Goal: Information Seeking & Learning: Understand process/instructions

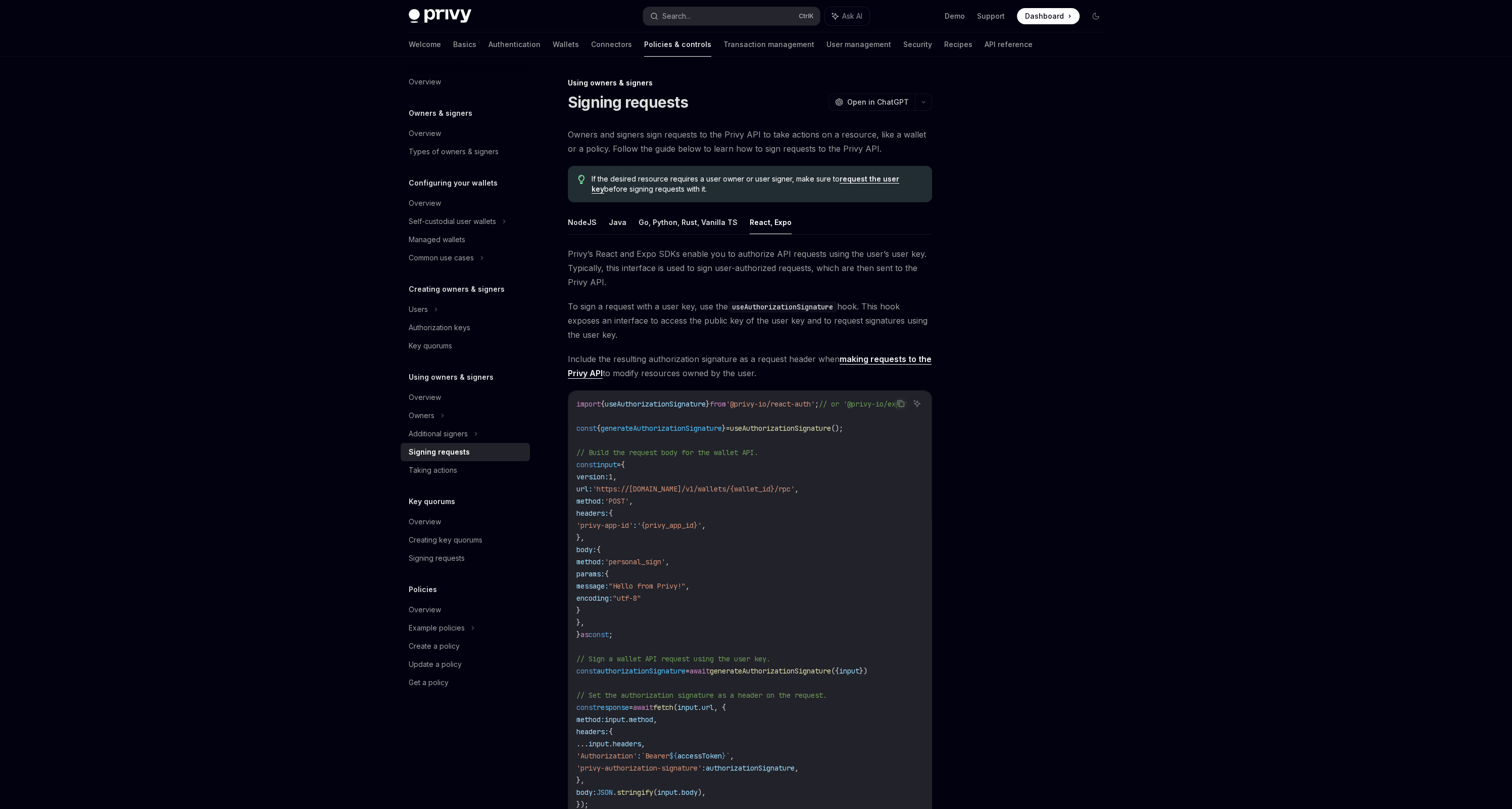
scroll to position [234, 0]
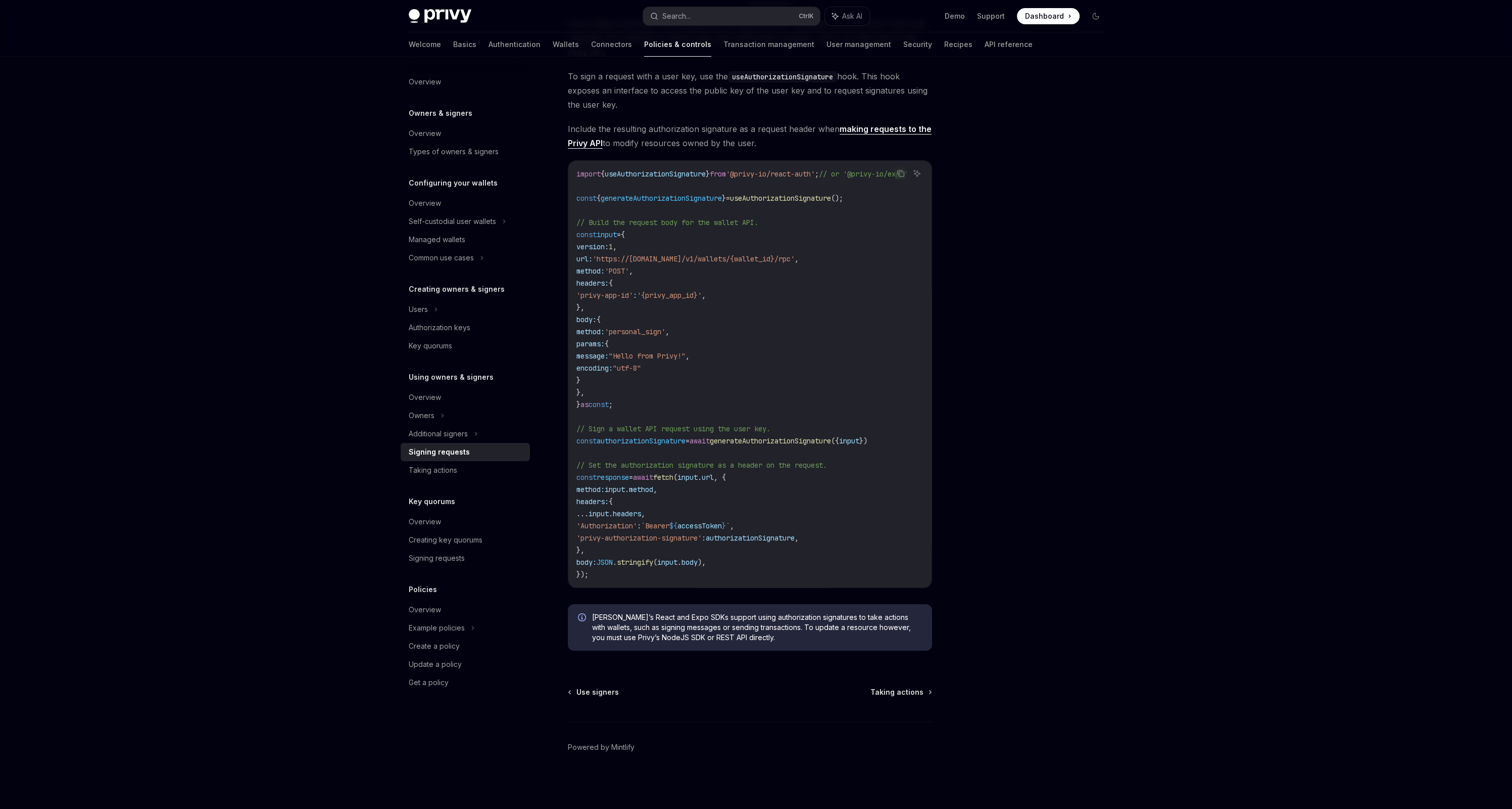
type textarea "*"
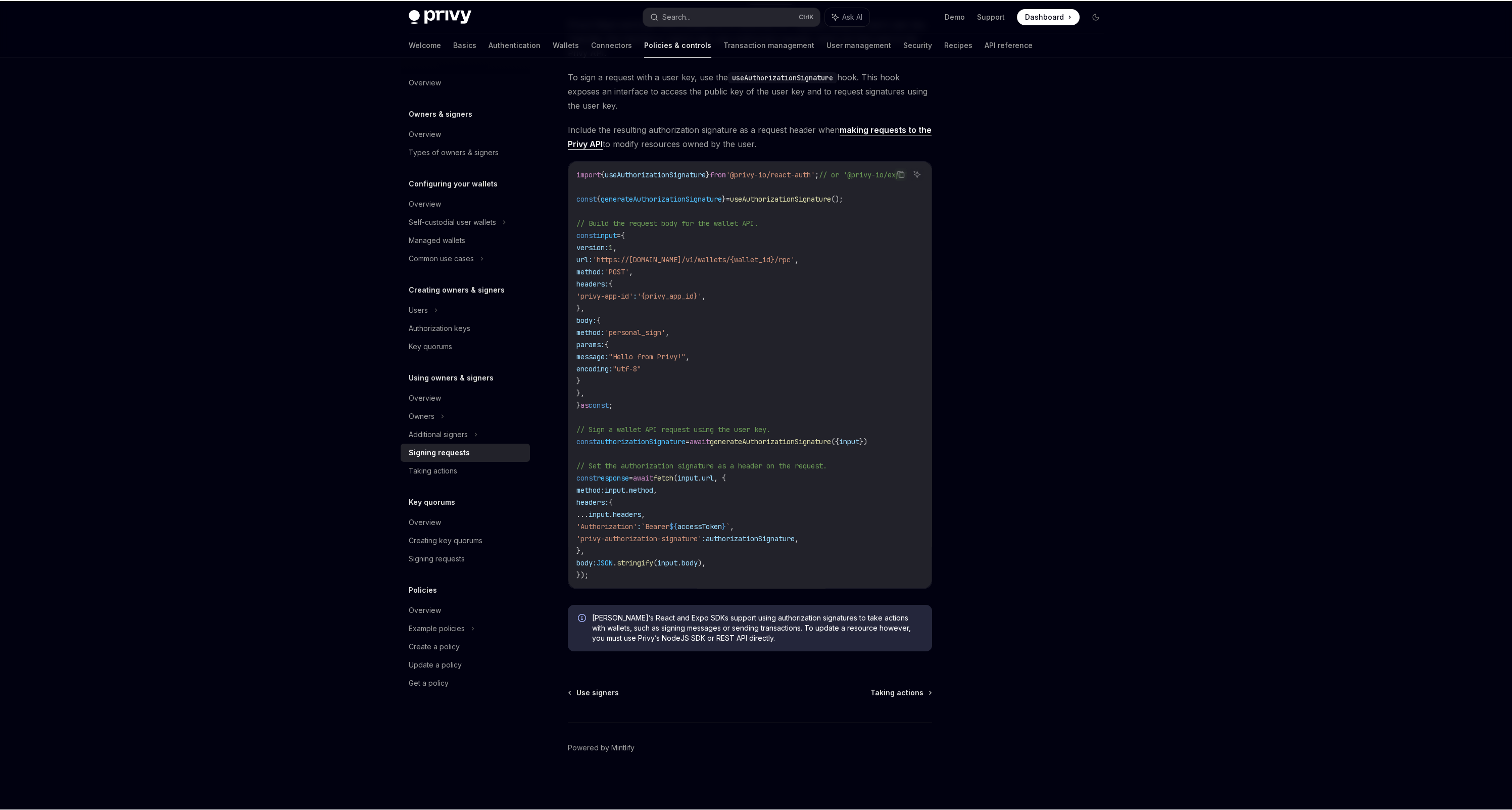
scroll to position [232, 0]
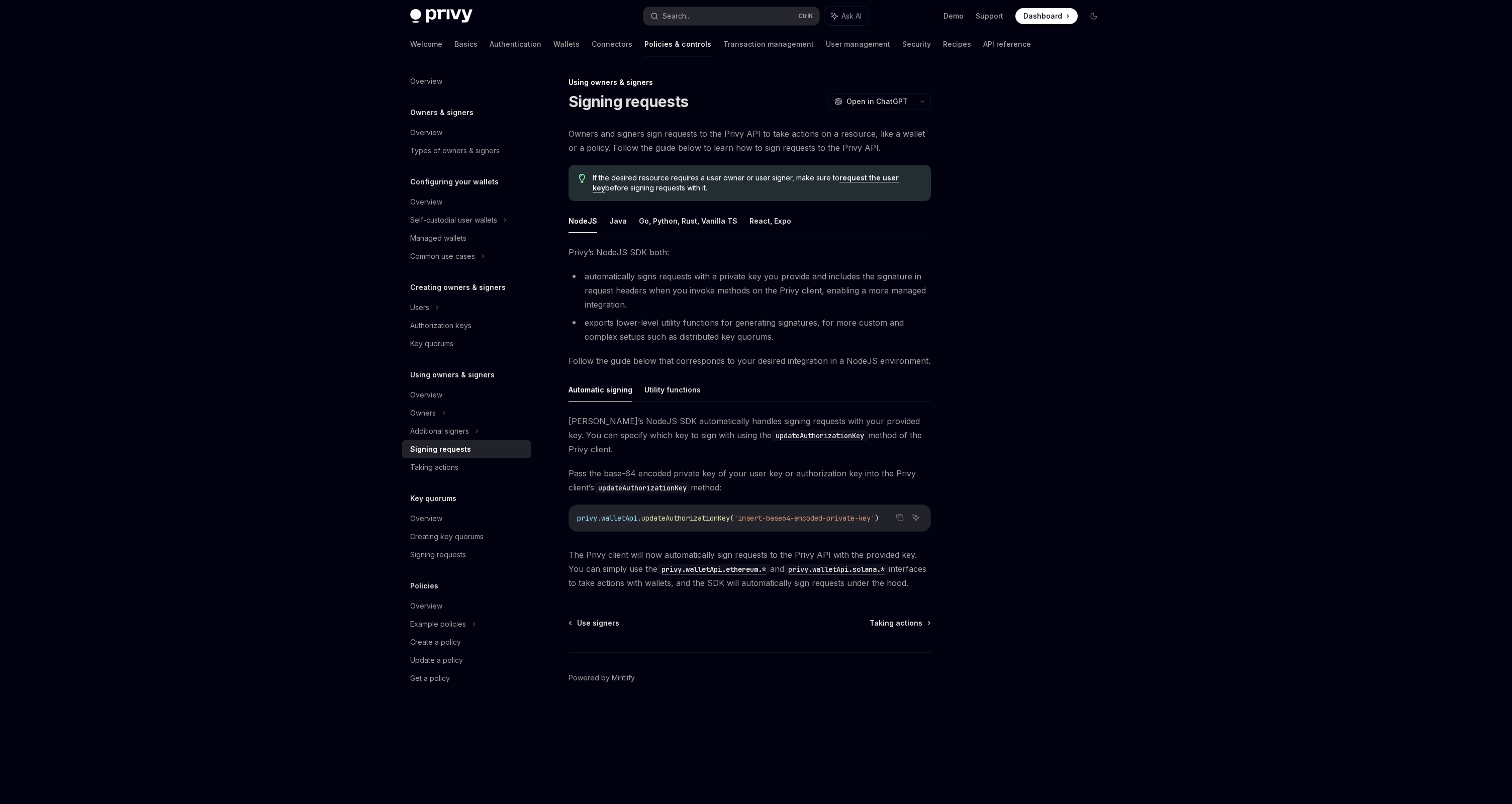
click at [656, 370] on div "Privy’s NodeJS SDK both: automatically signs requests with a private key you pr…" at bounding box center [749, 417] width 362 height 345
click at [658, 385] on button "Utility functions" at bounding box center [672, 389] width 56 height 23
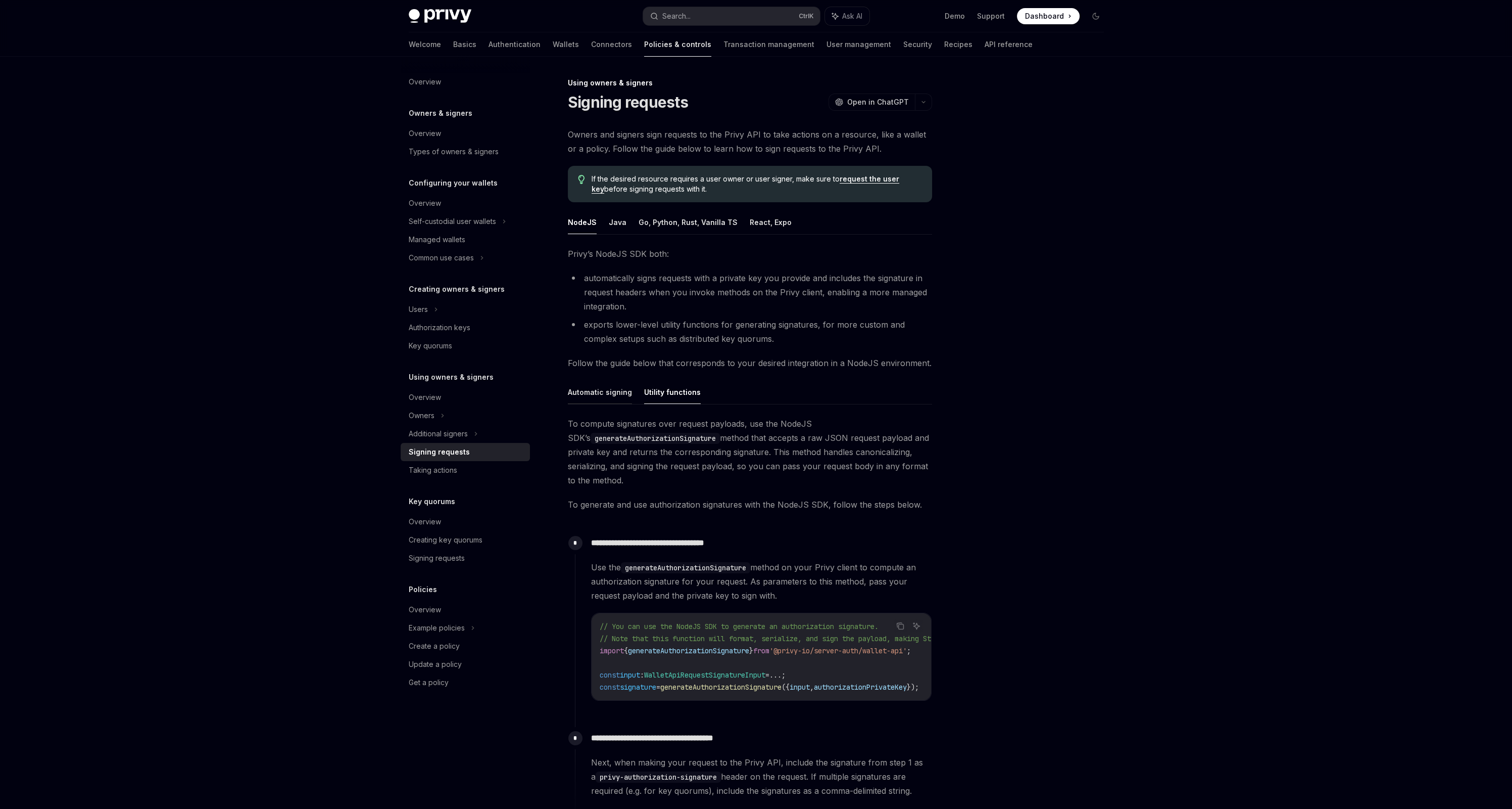
click at [611, 394] on button "Automatic signing" at bounding box center [600, 391] width 64 height 23
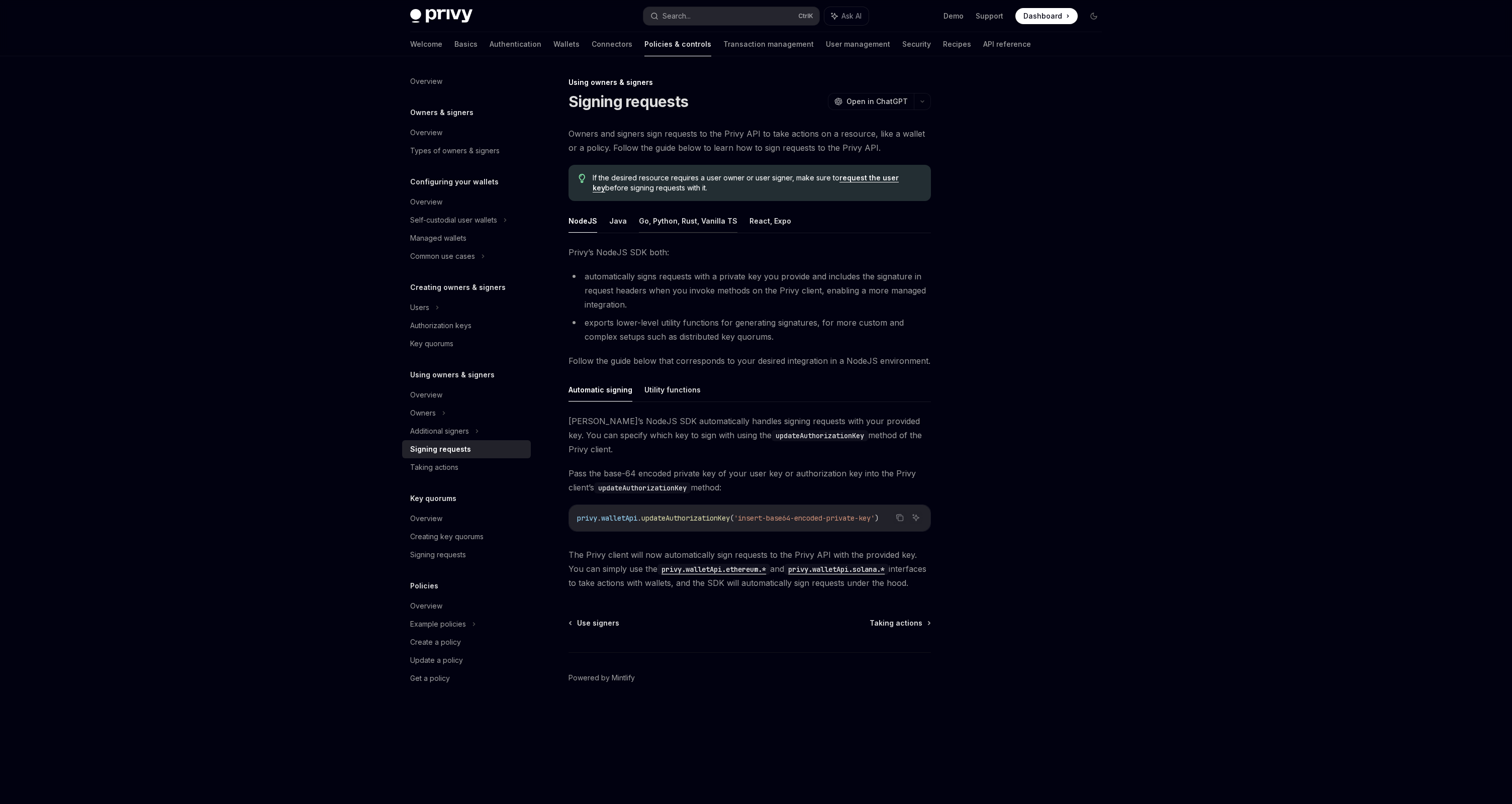
click at [638, 226] on button "Go, Python, Rust, Vanilla TS" at bounding box center [688, 220] width 98 height 23
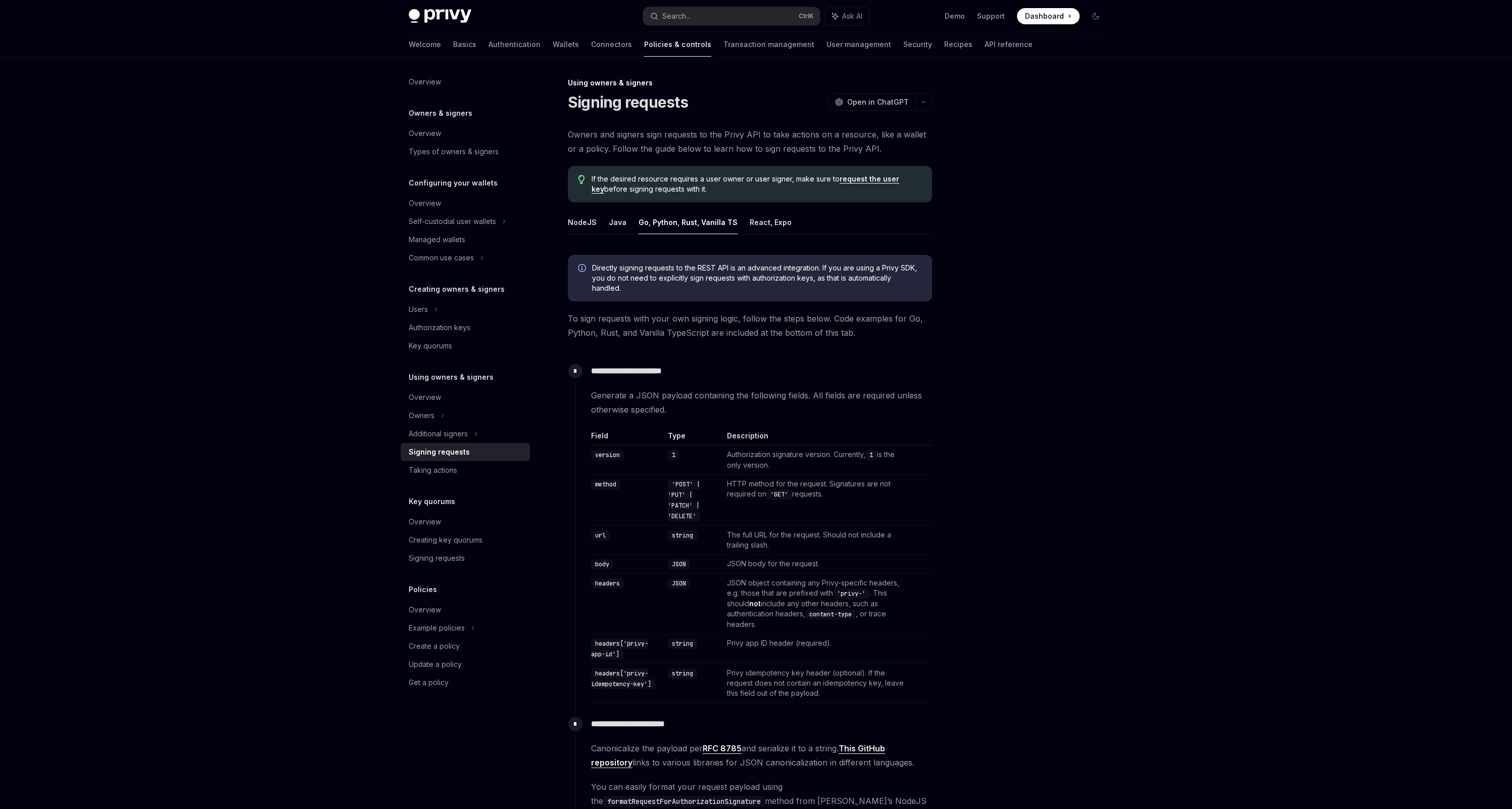
type textarea "*"
